Goal: Navigation & Orientation: Find specific page/section

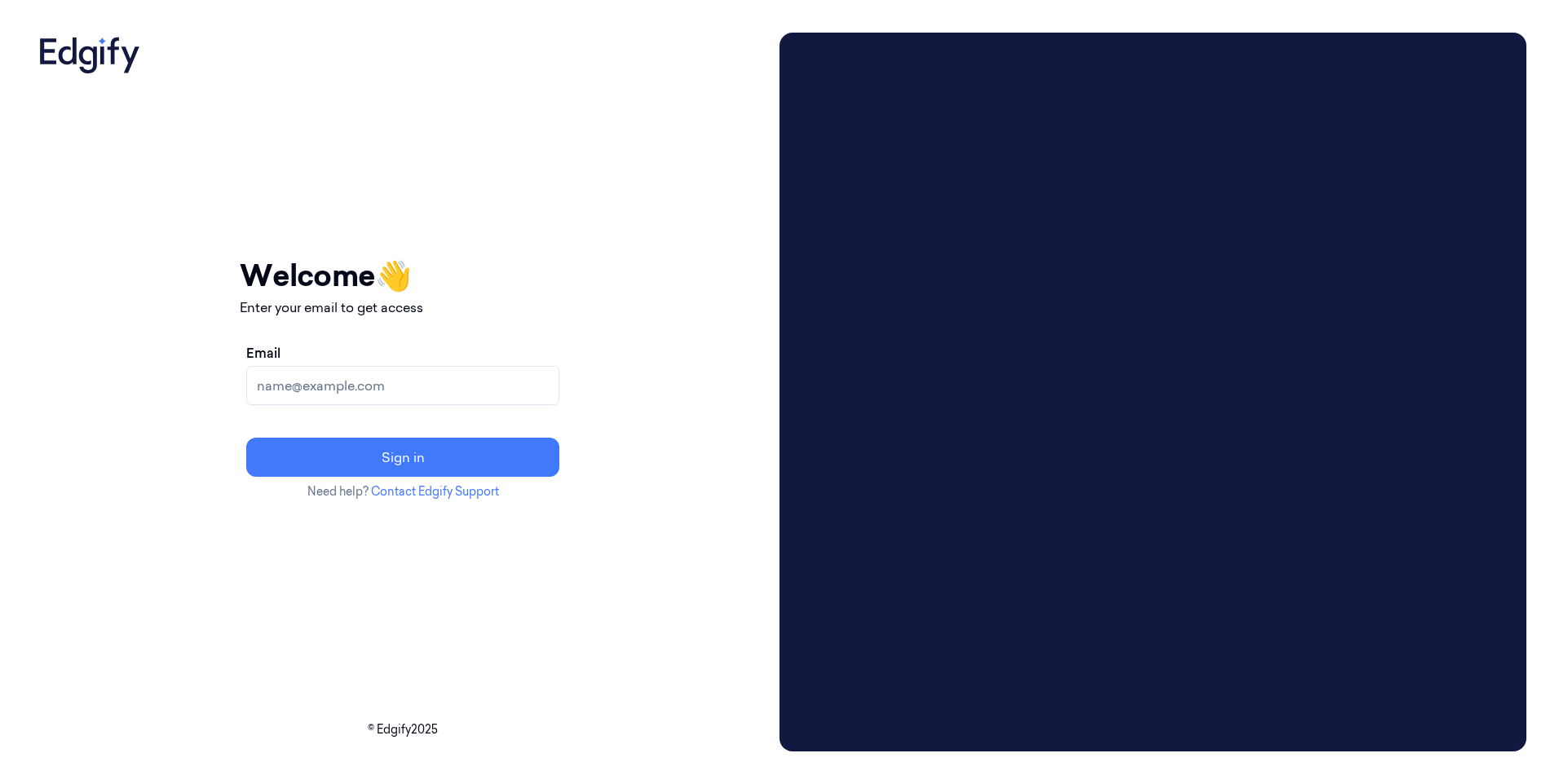
click at [489, 404] on input "Email" at bounding box center [402, 385] width 313 height 39
type input "mwatts@dollargeneral.com"
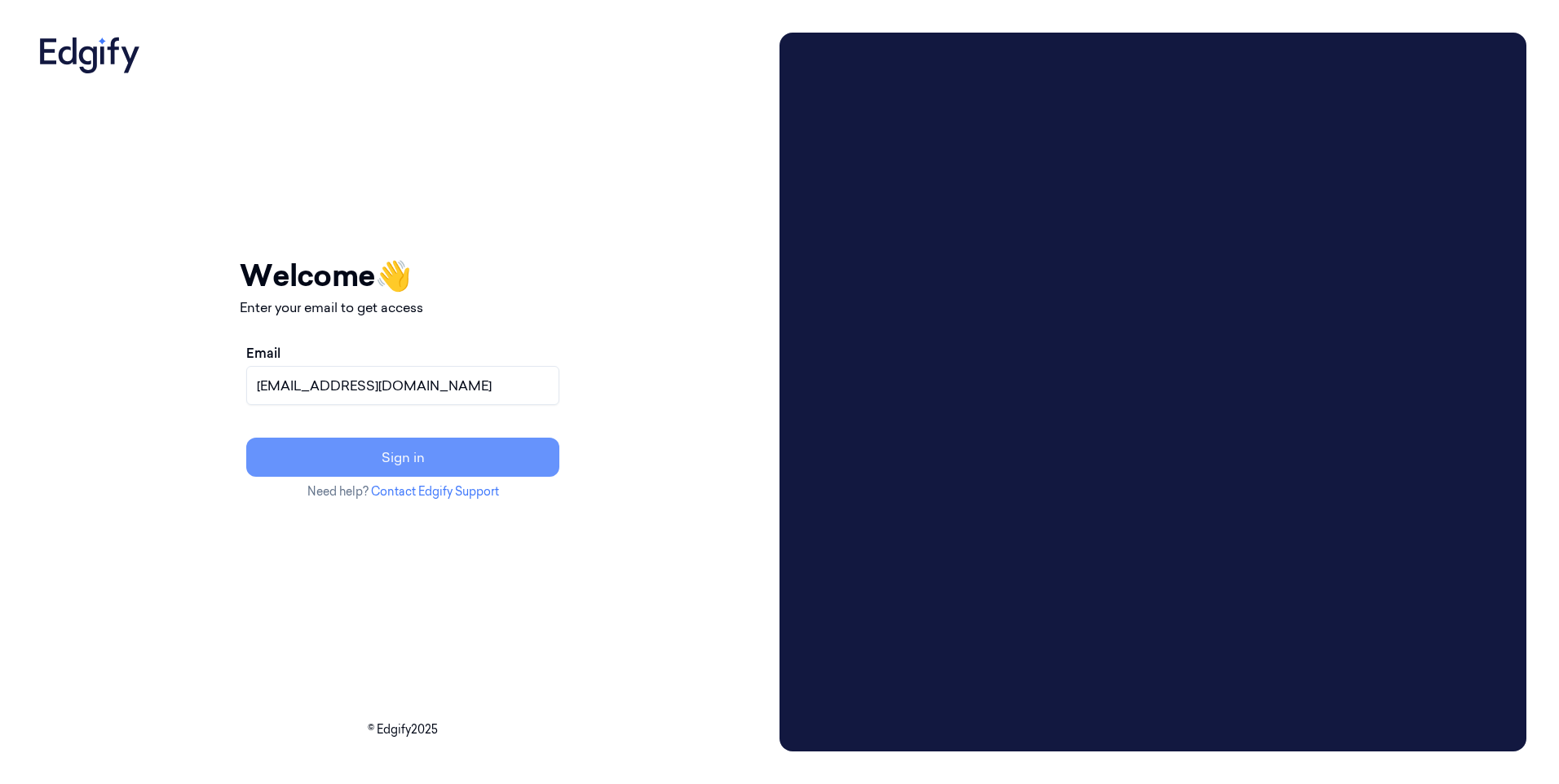
click at [498, 458] on button "Sign in" at bounding box center [402, 457] width 313 height 39
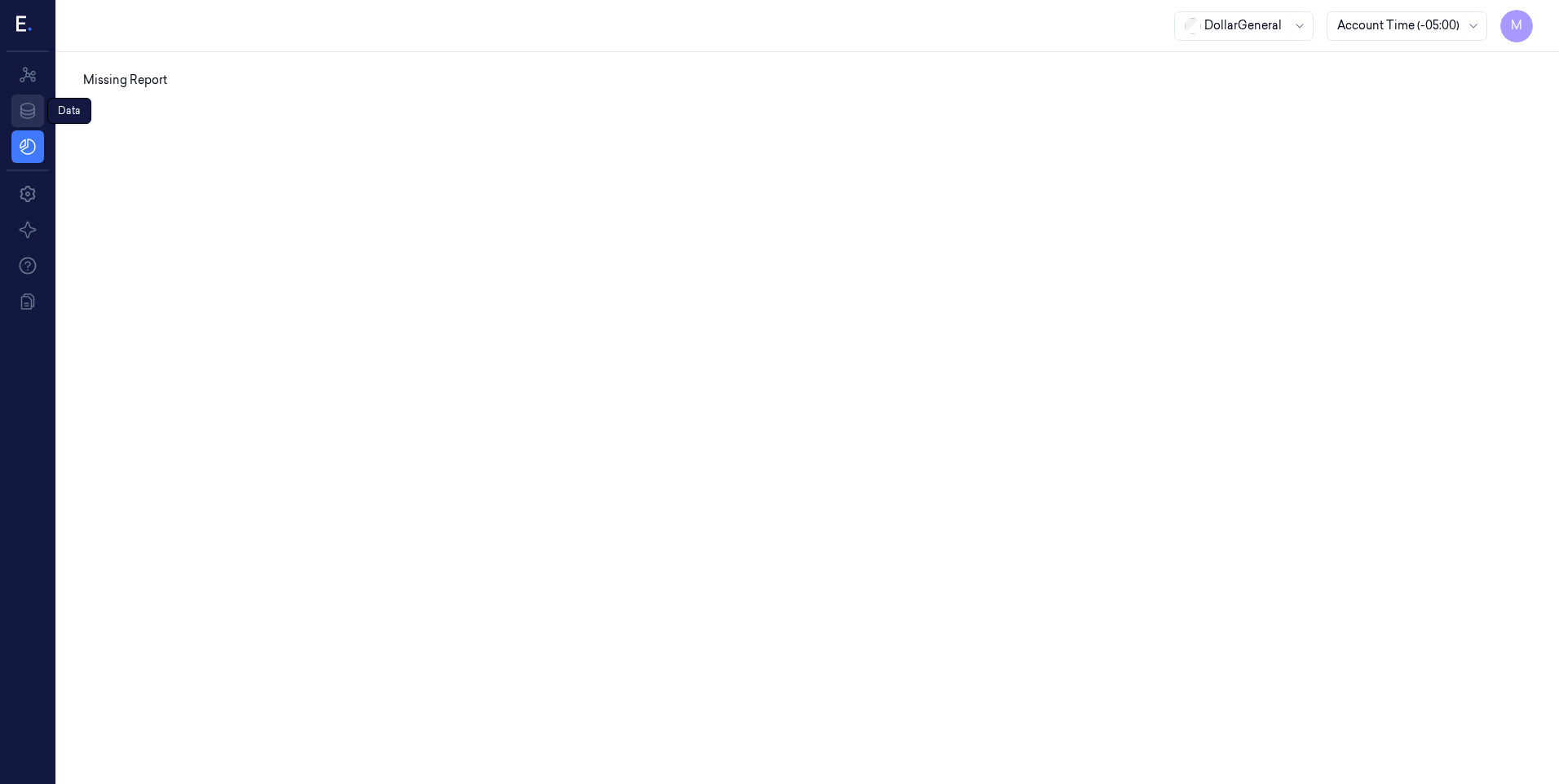
click at [31, 110] on icon at bounding box center [27, 111] width 14 height 16
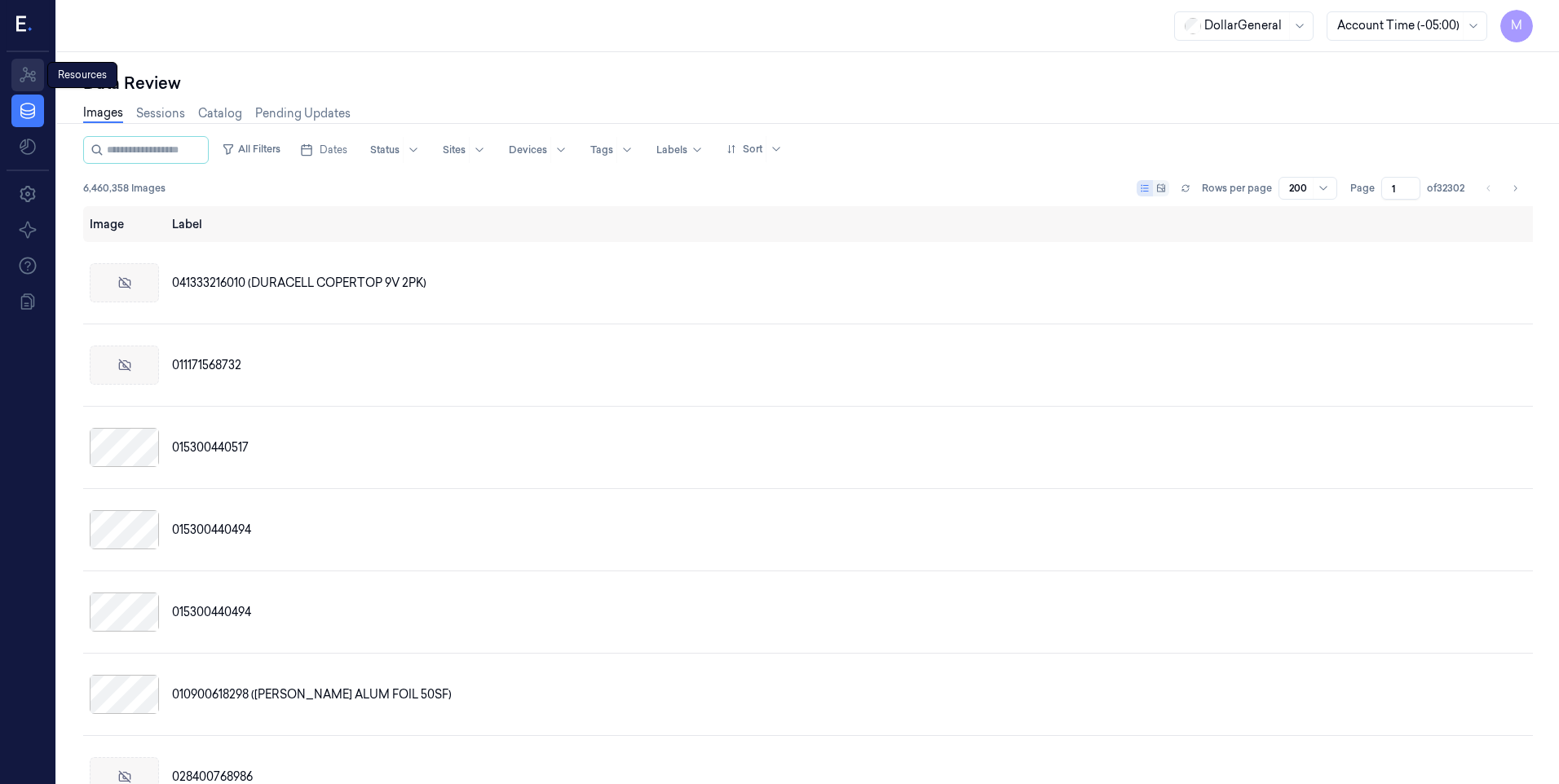
click at [27, 75] on icon at bounding box center [27, 75] width 20 height 20
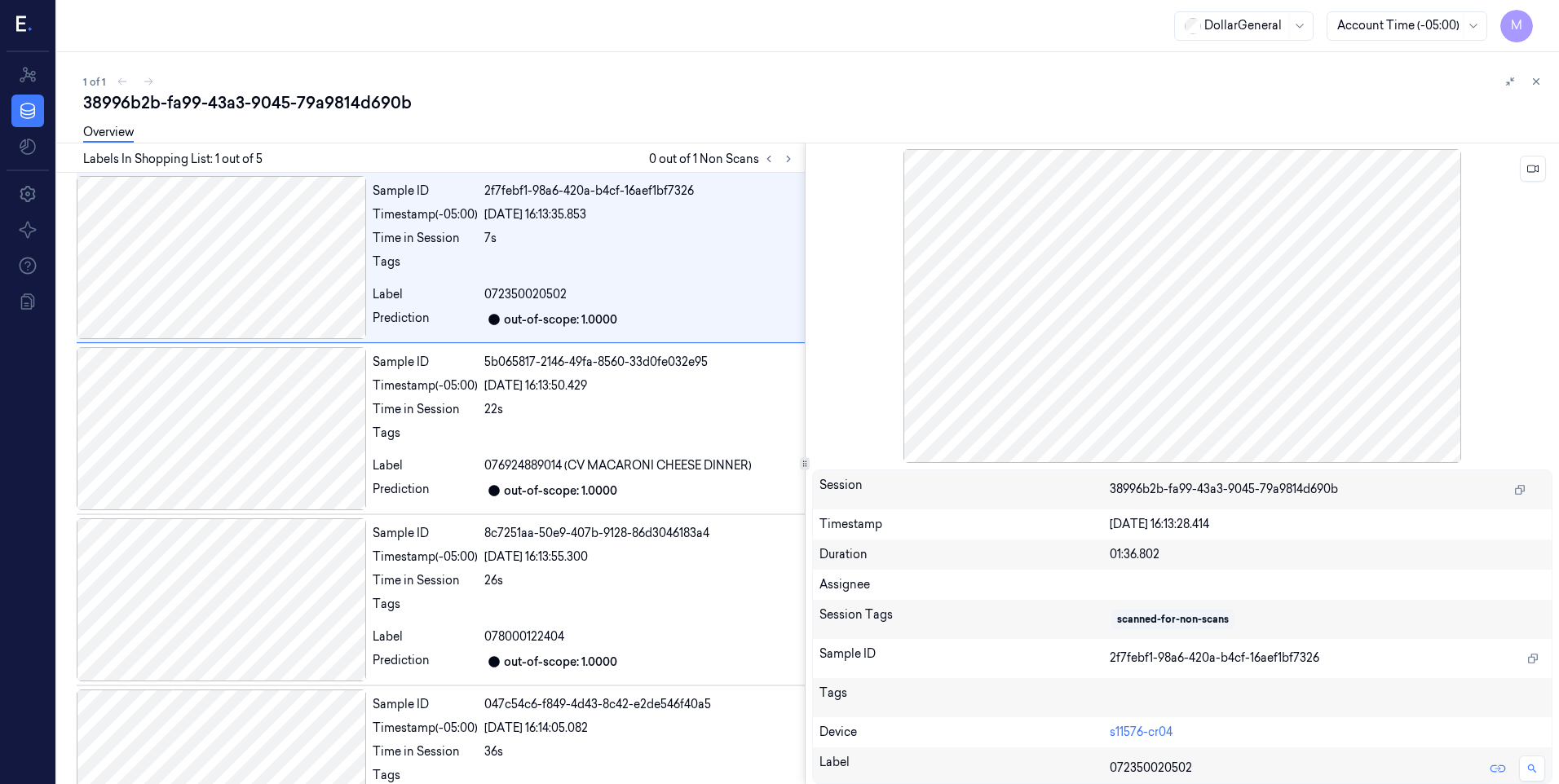
click at [1189, 305] on div at bounding box center [1182, 305] width 741 height 314
click at [251, 283] on div at bounding box center [221, 258] width 289 height 163
click at [212, 406] on div at bounding box center [221, 429] width 289 height 163
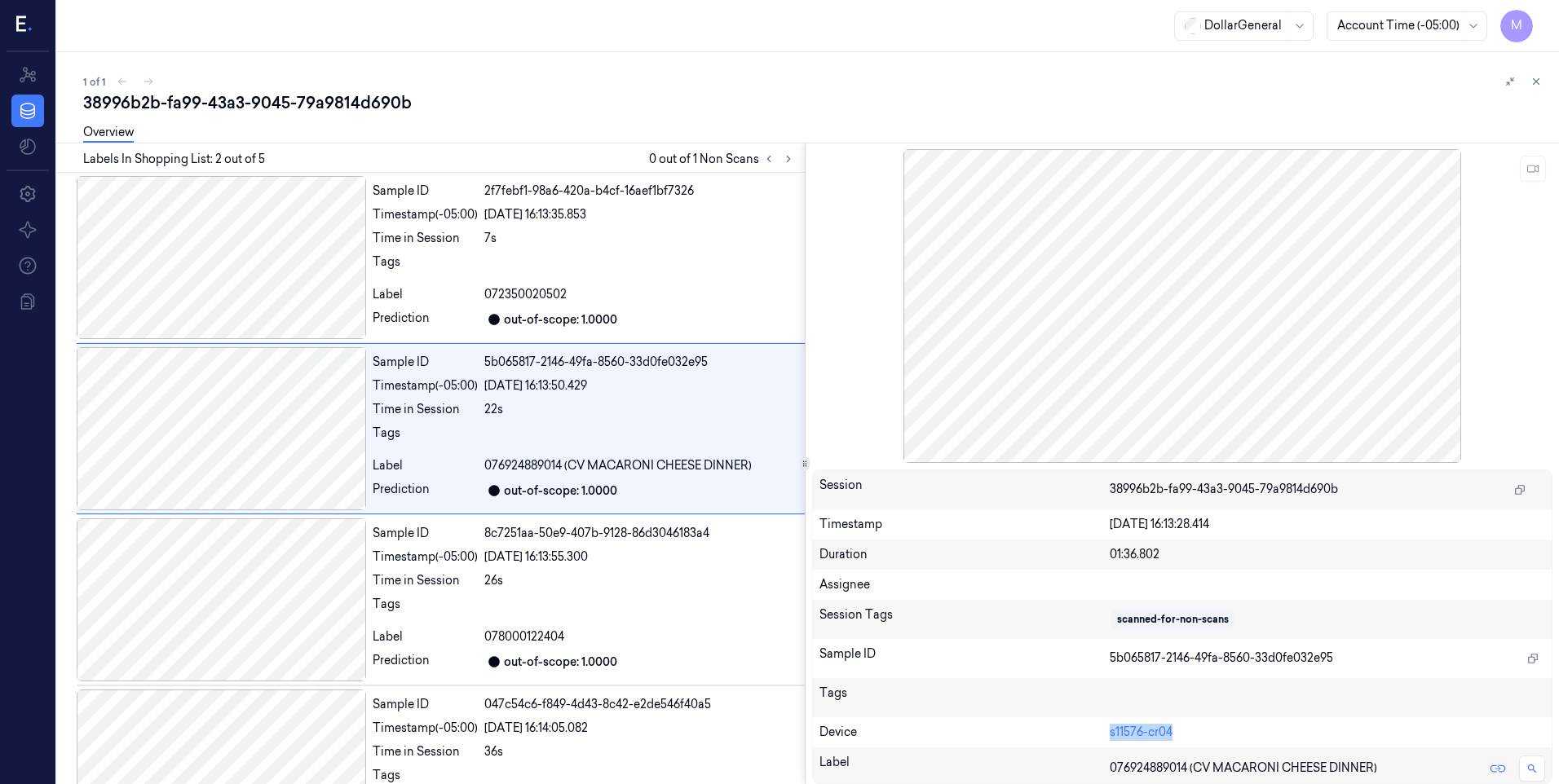
drag, startPoint x: 1192, startPoint y: 732, endPoint x: 1108, endPoint y: 736, distance: 84.1
click at [1108, 736] on div "Device s11576-cr04" at bounding box center [1182, 732] width 739 height 30
copy div "s11576-cr04"
click at [866, 711] on div "Tags" at bounding box center [1182, 698] width 739 height 39
